Goal: Task Accomplishment & Management: Complete application form

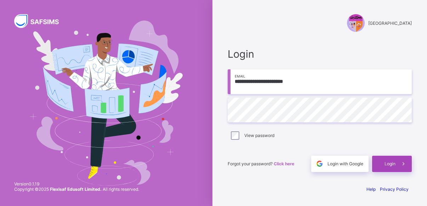
click at [389, 163] on span "Login" at bounding box center [389, 163] width 11 height 5
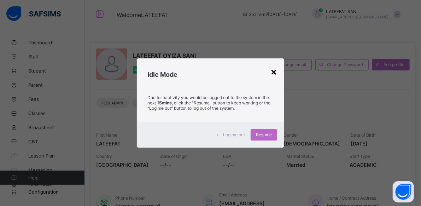
click at [277, 72] on div "×" at bounding box center [274, 71] width 7 height 12
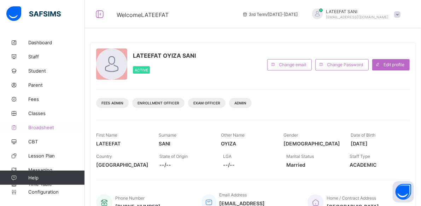
click at [48, 124] on link "Broadsheet" at bounding box center [42, 127] width 85 height 14
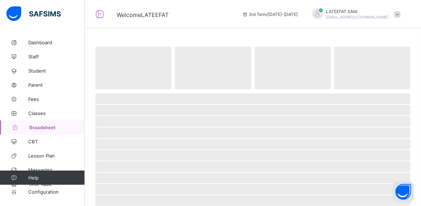
click at [48, 124] on link "Broadsheet" at bounding box center [42, 127] width 85 height 14
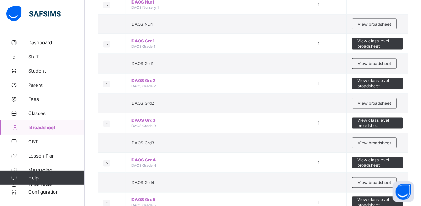
scroll to position [632, 0]
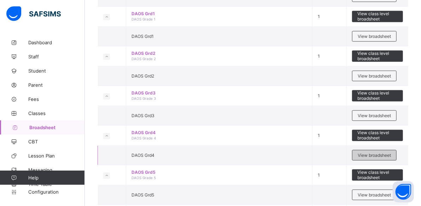
click at [372, 153] on span "View broadsheet" at bounding box center [374, 155] width 33 height 5
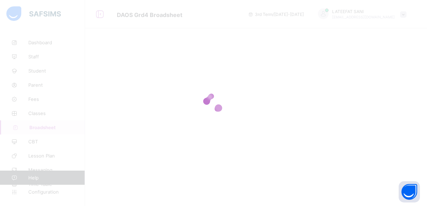
click at [372, 145] on div at bounding box center [256, 103] width 342 height 206
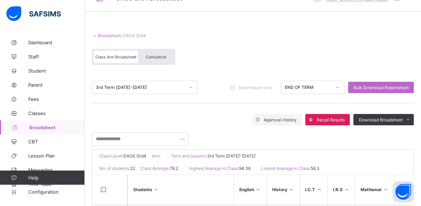
scroll to position [16, 0]
click at [155, 56] on span "Cumulative" at bounding box center [156, 57] width 21 height 5
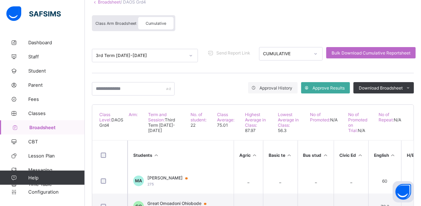
scroll to position [0, 0]
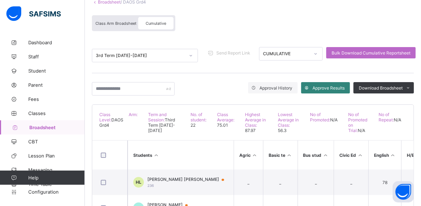
click at [337, 85] on span "Approve Results" at bounding box center [329, 87] width 32 height 5
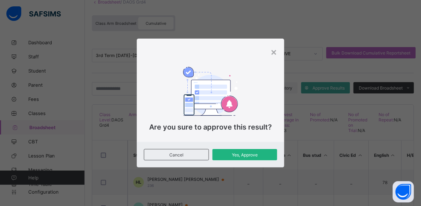
click at [251, 155] on span "Yes, Approve" at bounding box center [245, 154] width 54 height 5
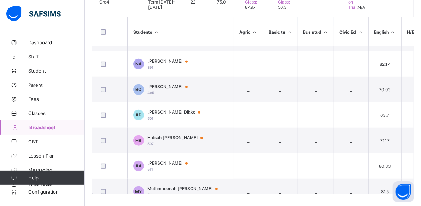
scroll to position [173, 0]
click at [41, 97] on span "Fees" at bounding box center [56, 99] width 57 height 6
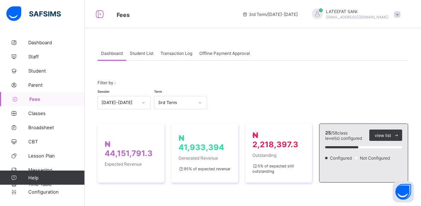
click at [149, 50] on div "Student List" at bounding box center [141, 53] width 31 height 14
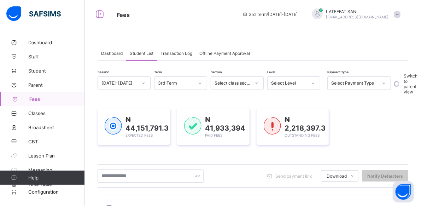
click at [394, 81] on div "Switch to parent view" at bounding box center [405, 83] width 29 height 15
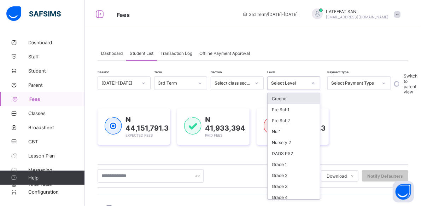
click at [315, 83] on icon at bounding box center [313, 83] width 4 height 7
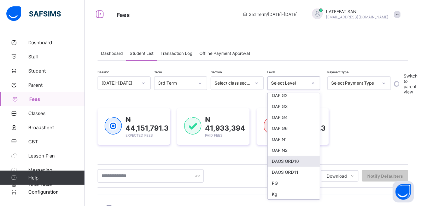
scroll to position [510, 0]
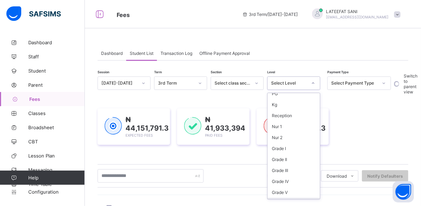
click at [300, 198] on div "DAOS Grade 10" at bounding box center [294, 203] width 52 height 11
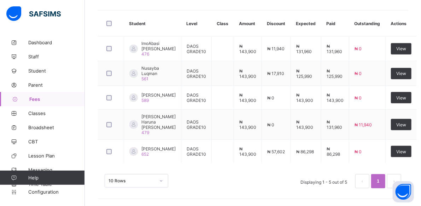
scroll to position [235, 0]
click at [393, 124] on div "View" at bounding box center [401, 124] width 21 height 11
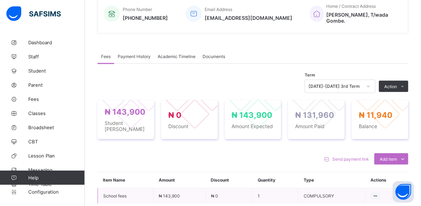
scroll to position [235, 0]
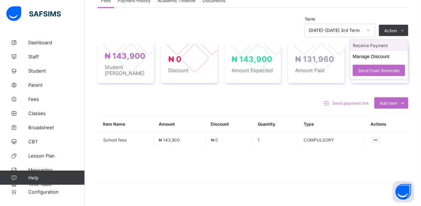
click at [384, 44] on li "Receive Payment" at bounding box center [379, 45] width 58 height 11
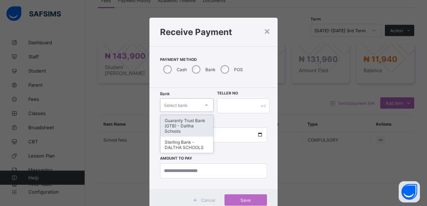
click at [205, 105] on icon at bounding box center [206, 105] width 4 height 7
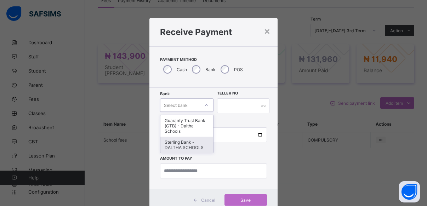
click at [191, 142] on div "Sterling Bank - DALTHA SCHOOLS" at bounding box center [186, 145] width 53 height 16
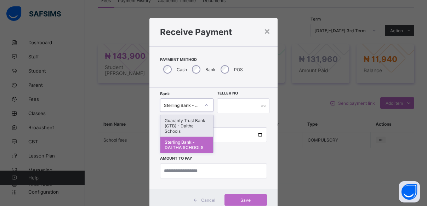
drag, startPoint x: 204, startPoint y: 104, endPoint x: 198, endPoint y: 124, distance: 20.7
click at [198, 112] on div "option Sterling Bank - DALTHA SCHOOLS, selected. option Guaranty Trust Bank (GT…" at bounding box center [186, 104] width 53 height 13
click at [198, 124] on div "Guaranty Trust Bank (GTB) - Daltha Schools" at bounding box center [186, 126] width 53 height 22
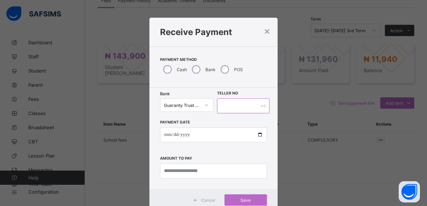
click at [242, 108] on input "text" at bounding box center [243, 105] width 52 height 15
type input "*****"
click at [165, 136] on input "date" at bounding box center [213, 134] width 107 height 15
type input "**********"
click at [173, 171] on input "currency" at bounding box center [213, 170] width 107 height 15
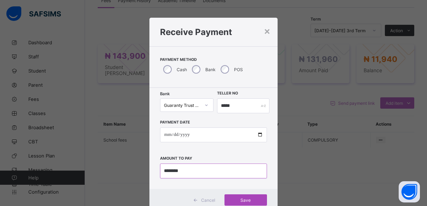
type input "********"
click at [235, 201] on span "Save" at bounding box center [246, 199] width 32 height 5
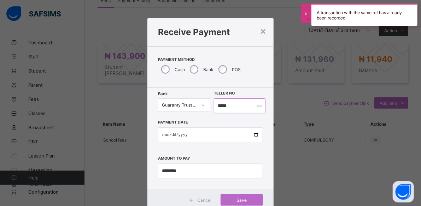
click at [248, 103] on input "*****" at bounding box center [240, 105] width 52 height 15
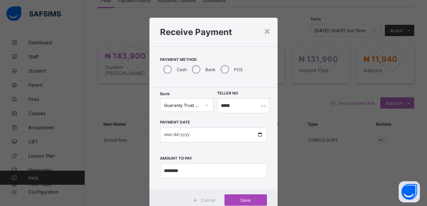
click at [240, 196] on div "Save" at bounding box center [245, 199] width 42 height 11
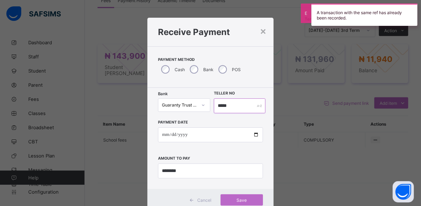
click at [242, 107] on input "*****" at bounding box center [240, 105] width 52 height 15
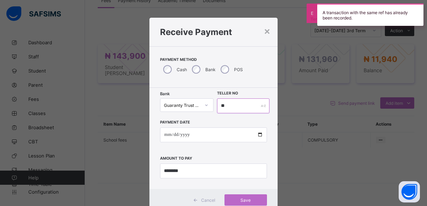
type input "*"
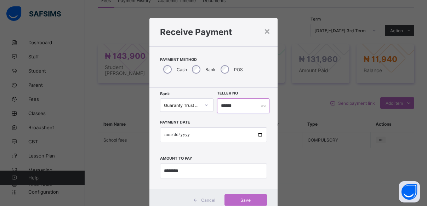
click at [222, 105] on input "******" at bounding box center [243, 105] width 52 height 15
type input "*****"
click at [241, 198] on span "Save" at bounding box center [246, 199] width 32 height 5
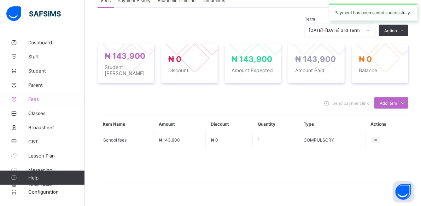
click at [37, 99] on span "Fees" at bounding box center [56, 99] width 57 height 6
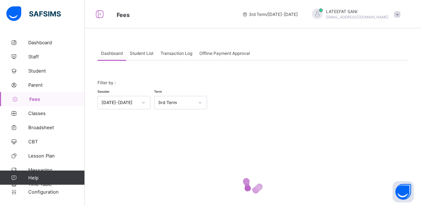
click at [147, 53] on span "Student List" at bounding box center [142, 53] width 24 height 5
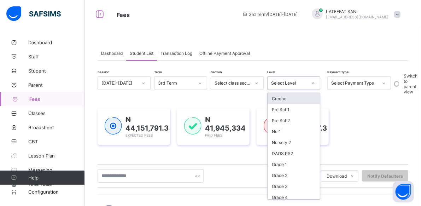
click at [315, 81] on icon at bounding box center [313, 83] width 4 height 7
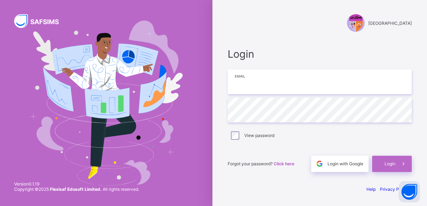
click at [277, 88] on input "email" at bounding box center [320, 81] width 184 height 25
type input "**********"
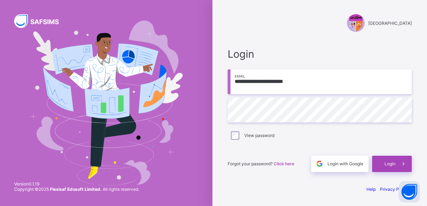
click at [382, 165] on div "Login" at bounding box center [392, 164] width 40 height 16
click at [391, 165] on span "Login" at bounding box center [389, 163] width 11 height 5
click at [274, 51] on span "Login" at bounding box center [320, 54] width 184 height 12
click at [389, 158] on div "Login" at bounding box center [392, 164] width 40 height 16
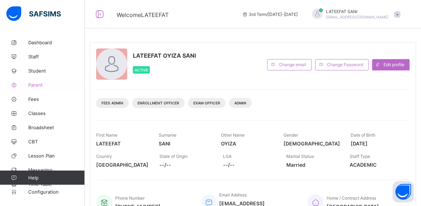
click at [39, 84] on span "Parent" at bounding box center [56, 85] width 57 height 6
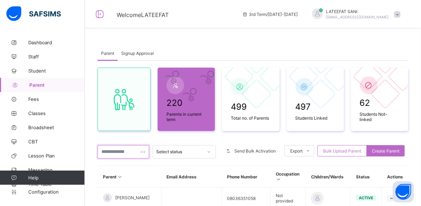
click at [135, 155] on input "text" at bounding box center [124, 151] width 52 height 13
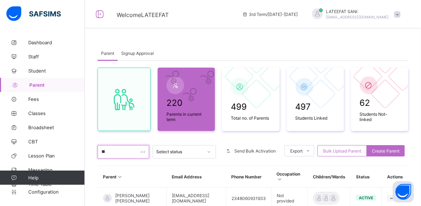
type input "*"
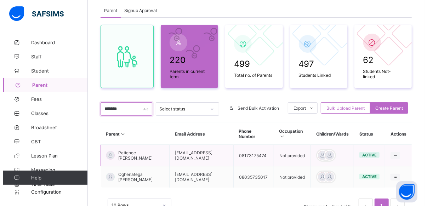
scroll to position [64, 0]
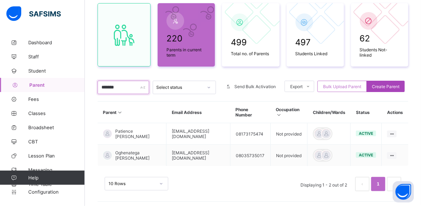
type input "*******"
click at [396, 85] on span "Create Parent" at bounding box center [386, 86] width 28 height 5
select select "**"
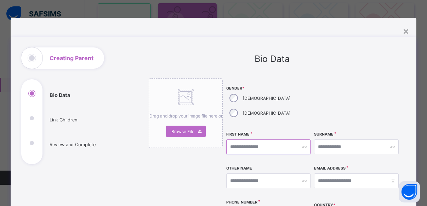
click at [286, 139] on input "text" at bounding box center [268, 146] width 85 height 15
type input "********"
click at [334, 139] on input "text" at bounding box center [356, 146] width 85 height 15
type input "***"
click at [335, 173] on input "email" at bounding box center [356, 180] width 85 height 15
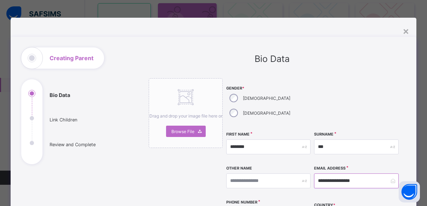
scroll to position [17, 0]
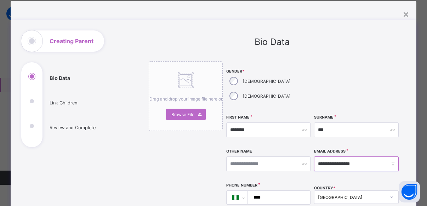
type input "**********"
click at [275, 191] on input "****" at bounding box center [277, 197] width 57 height 13
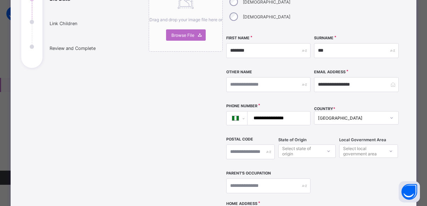
scroll to position [97, 0]
type input "**********"
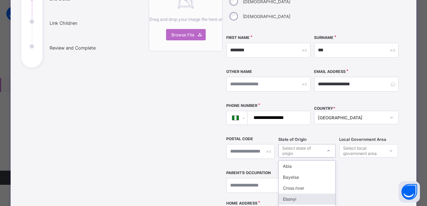
scroll to position [146, 0]
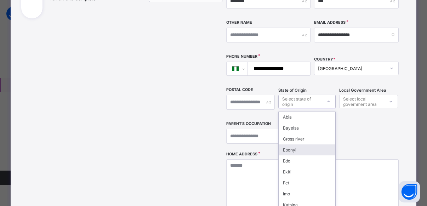
click at [327, 108] on div "option [PERSON_NAME] focused, 4 of 37. 37 results available. Use Up and Down to…" at bounding box center [306, 101] width 57 height 13
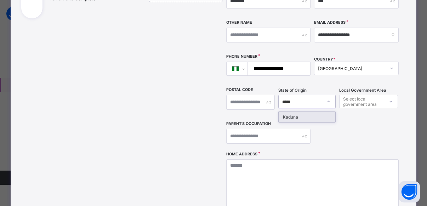
type input "******"
click at [318, 111] on div "Kaduna" at bounding box center [307, 116] width 56 height 11
click at [296, 129] on input "text" at bounding box center [268, 136] width 85 height 15
type input "*"
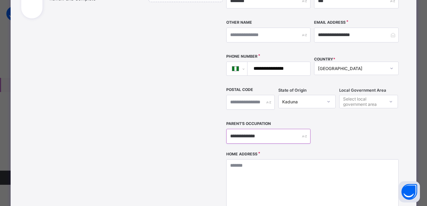
type input "**********"
click at [265, 167] on textarea at bounding box center [312, 194] width 172 height 71
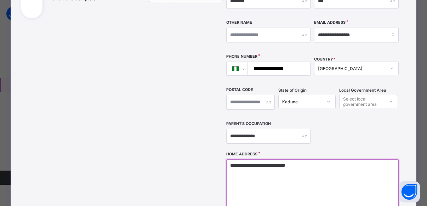
click at [272, 167] on textarea "**********" at bounding box center [312, 194] width 172 height 71
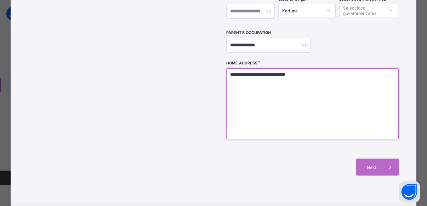
scroll to position [237, 0]
type textarea "**********"
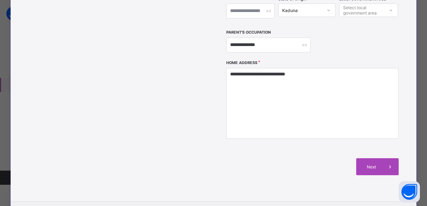
click at [377, 164] on span "Next" at bounding box center [371, 166] width 20 height 5
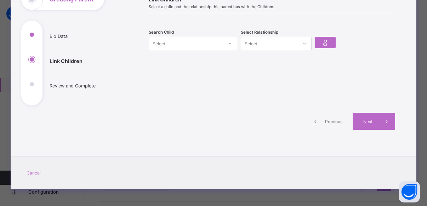
scroll to position [0, 0]
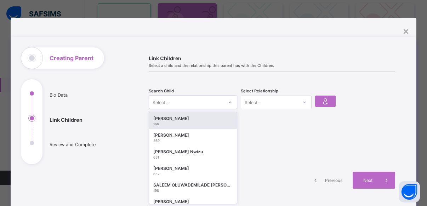
click at [228, 102] on div "option [object Object] focused, 1 of 559. 559 results available. Use Up and Dow…" at bounding box center [193, 102] width 88 height 13
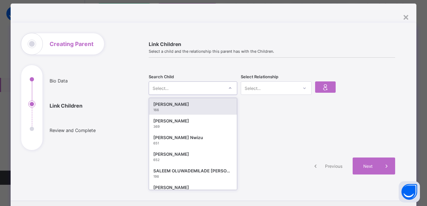
scroll to position [15, 0]
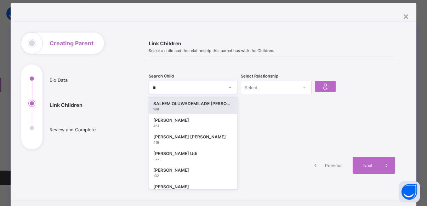
type input "***"
click at [203, 105] on div "[PERSON_NAME] Udi" at bounding box center [192, 103] width 79 height 7
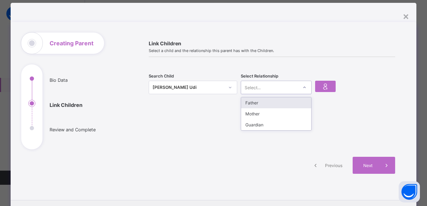
click at [303, 86] on icon at bounding box center [304, 87] width 4 height 7
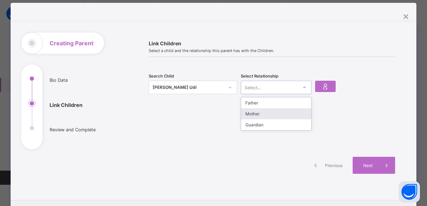
click at [275, 113] on div "Mother" at bounding box center [276, 113] width 70 height 11
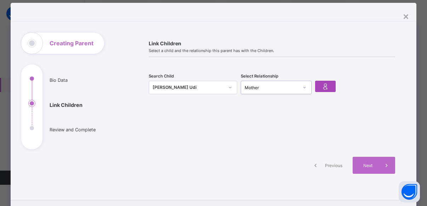
click at [326, 86] on icon at bounding box center [325, 86] width 10 height 8
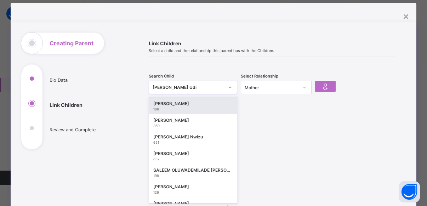
click at [229, 87] on icon at bounding box center [230, 87] width 4 height 7
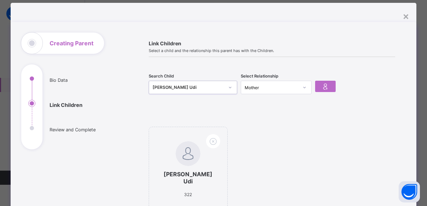
click at [222, 87] on div "[PERSON_NAME] Udi" at bounding box center [188, 87] width 71 height 7
click at [326, 87] on icon at bounding box center [325, 86] width 10 height 8
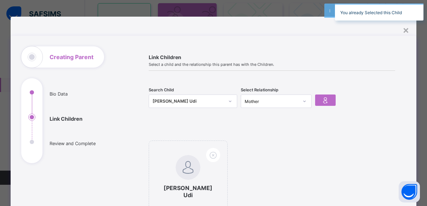
scroll to position [1, 0]
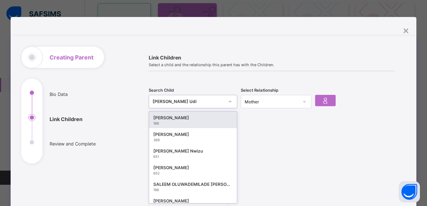
click at [209, 99] on div "Search Child option [object Object], selected. option [object Object] focused, …" at bounding box center [193, 102] width 88 height 22
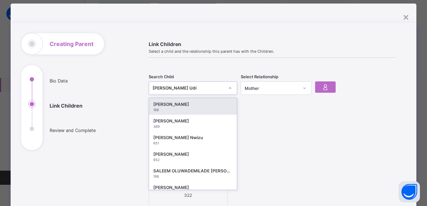
scroll to position [15, 0]
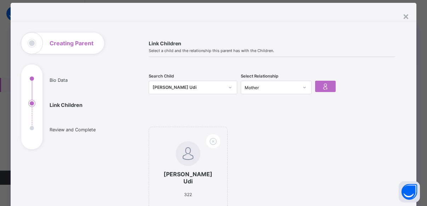
click at [301, 132] on div "[PERSON_NAME] Udi 322" at bounding box center [272, 173] width 246 height 92
click at [236, 139] on div "[PERSON_NAME] Udi 322" at bounding box center [272, 173] width 246 height 92
click at [236, 143] on div "[PERSON_NAME] Udi 322" at bounding box center [272, 173] width 246 height 92
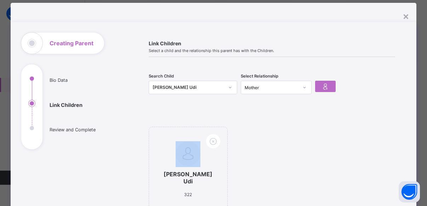
click at [236, 143] on div "[PERSON_NAME] Udi 322" at bounding box center [272, 173] width 246 height 92
click at [221, 160] on div "[PERSON_NAME] Udi 322" at bounding box center [188, 169] width 79 height 85
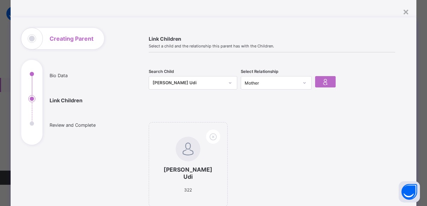
scroll to position [150, 0]
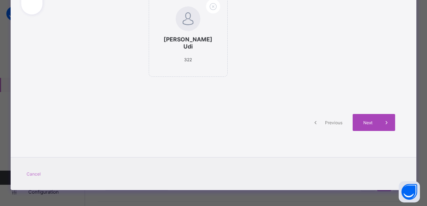
click at [367, 121] on span "Next" at bounding box center [368, 122] width 20 height 5
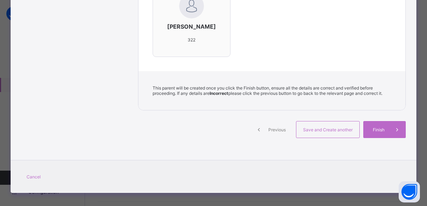
scroll to position [262, 0]
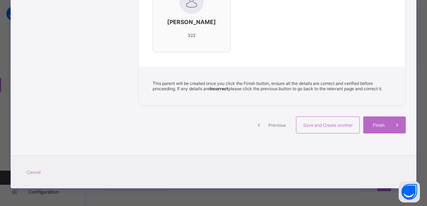
click at [282, 125] on span "Previous" at bounding box center [276, 124] width 19 height 5
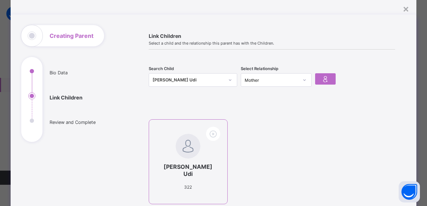
scroll to position [28, 0]
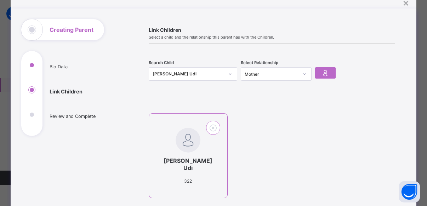
click at [212, 126] on icon at bounding box center [212, 127] width 11 height 9
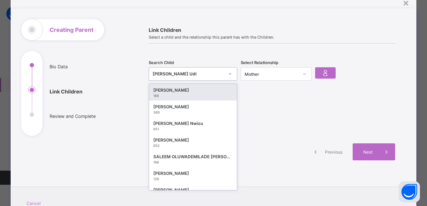
click at [229, 73] on icon at bounding box center [230, 73] width 4 height 7
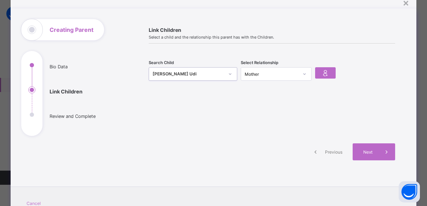
click at [225, 75] on div at bounding box center [230, 73] width 12 height 11
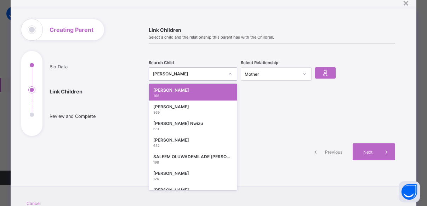
click at [229, 73] on icon at bounding box center [230, 73] width 4 height 7
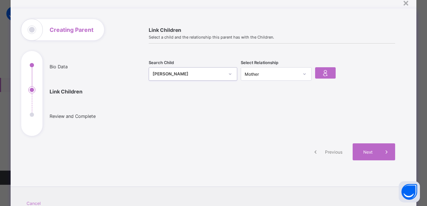
click at [205, 75] on div "[PERSON_NAME]" at bounding box center [188, 73] width 71 height 7
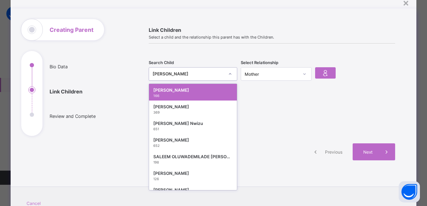
click at [205, 75] on div "[PERSON_NAME]" at bounding box center [188, 73] width 71 height 7
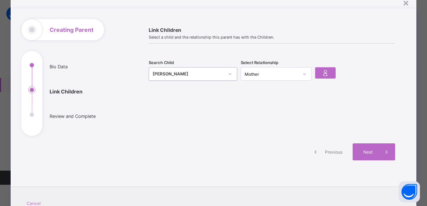
click at [205, 75] on div "[PERSON_NAME]" at bounding box center [188, 73] width 71 height 7
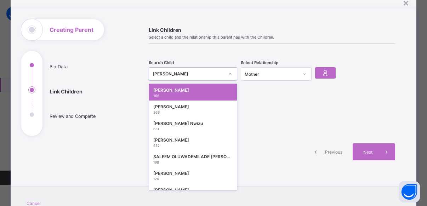
click at [203, 71] on div "[PERSON_NAME]" at bounding box center [188, 73] width 71 height 7
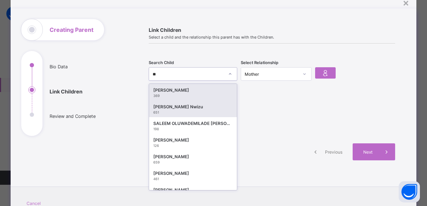
type input "***"
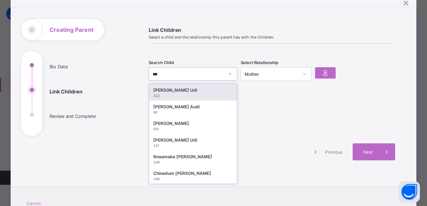
click at [199, 91] on div "[PERSON_NAME] Udi" at bounding box center [192, 90] width 79 height 7
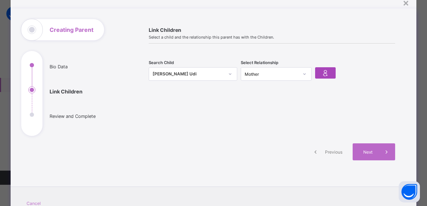
click at [323, 73] on icon at bounding box center [325, 73] width 10 height 8
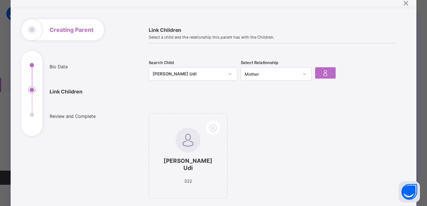
click at [70, 90] on ul "Bio Data Link Children Review and Complete" at bounding box center [74, 99] width 106 height 74
click at [125, 93] on ul "Bio Data Link Children Review and Complete" at bounding box center [74, 99] width 106 height 74
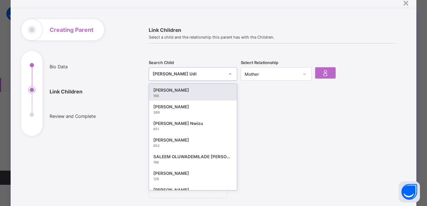
click at [230, 73] on icon at bounding box center [230, 73] width 4 height 7
type input "***"
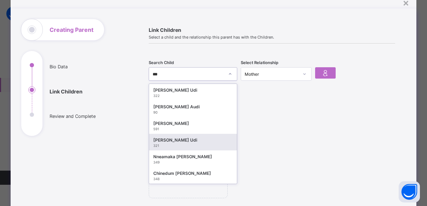
click at [185, 138] on div "[PERSON_NAME] Udi" at bounding box center [192, 140] width 79 height 7
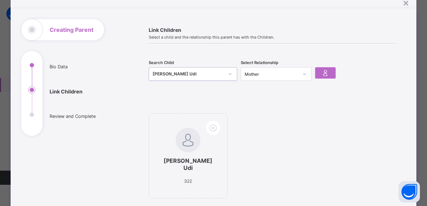
scroll to position [55, 0]
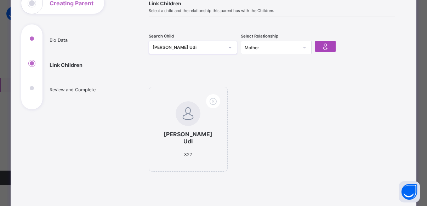
click at [328, 46] on icon at bounding box center [325, 46] width 10 height 8
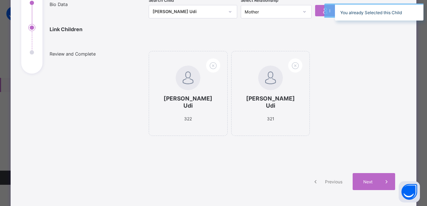
scroll to position [92, 0]
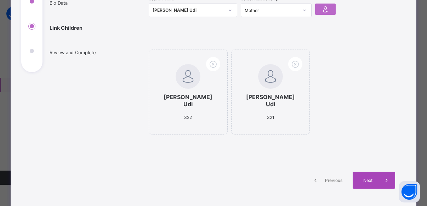
click at [363, 182] on div "Next" at bounding box center [373, 180] width 42 height 17
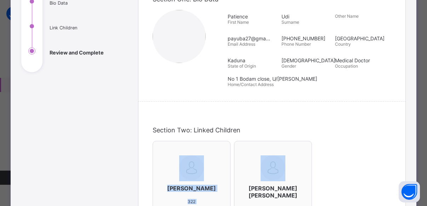
drag, startPoint x: 363, startPoint y: 182, endPoint x: 353, endPoint y: 135, distance: 47.6
click at [353, 135] on div "Section Two: Linked Children [PERSON_NAME] 322 [PERSON_NAME] [PERSON_NAME] 321" at bounding box center [271, 176] width 267 height 128
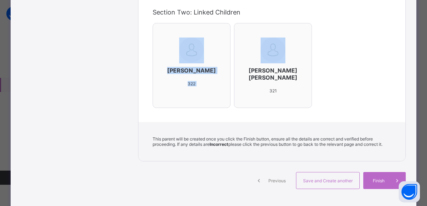
scroll to position [210, 0]
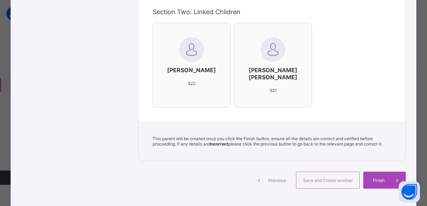
click at [374, 178] on span "Finish" at bounding box center [378, 180] width 20 height 5
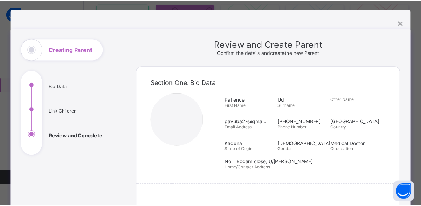
scroll to position [0, 0]
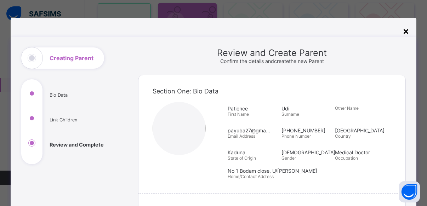
click at [405, 29] on div "×" at bounding box center [405, 31] width 7 height 12
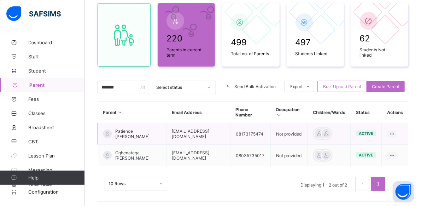
click at [201, 131] on td "[EMAIL_ADDRESS][DOMAIN_NAME]" at bounding box center [199, 134] width 64 height 22
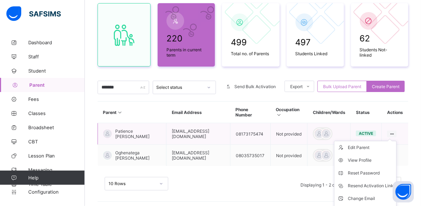
click at [397, 141] on ul "Edit Parent View Profile Reset Password Resend Activation Link Change Email Lin…" at bounding box center [365, 186] width 63 height 90
click at [371, 182] on div "Resend Activation Link" at bounding box center [371, 185] width 46 height 7
